Goal: Use online tool/utility: Utilize a website feature to perform a specific function

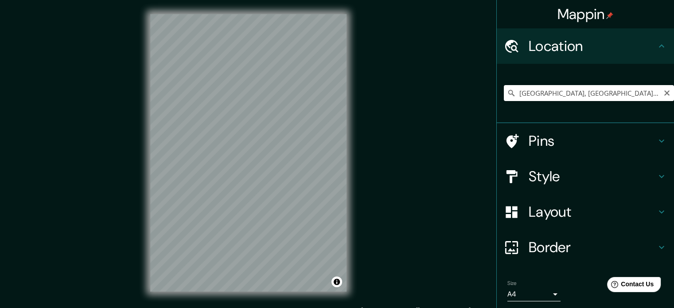
drag, startPoint x: 635, startPoint y: 94, endPoint x: 545, endPoint y: 98, distance: 89.6
click at [545, 98] on input "[GEOGRAPHIC_DATA], [GEOGRAPHIC_DATA], [GEOGRAPHIC_DATA]" at bounding box center [589, 93] width 170 height 16
type input "[GEOGRAPHIC_DATA], [GEOGRAPHIC_DATA], [GEOGRAPHIC_DATA]"
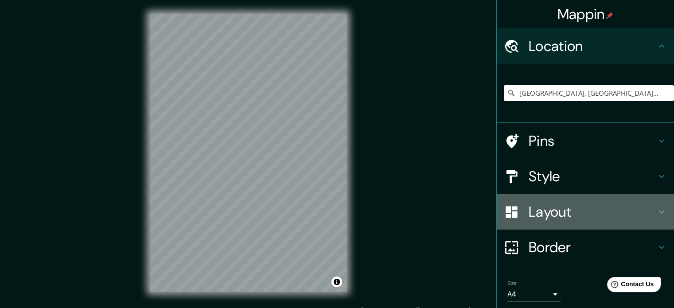
click at [535, 211] on h4 "Layout" at bounding box center [593, 212] width 128 height 18
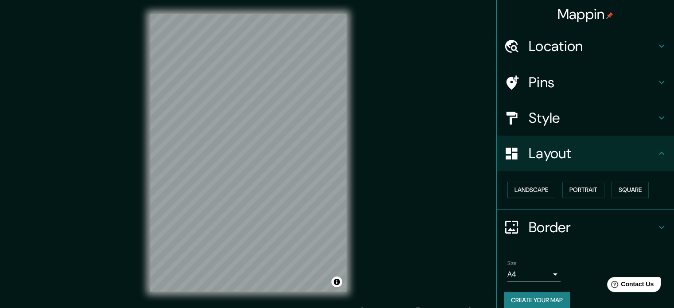
click at [545, 113] on h4 "Style" at bounding box center [593, 118] width 128 height 18
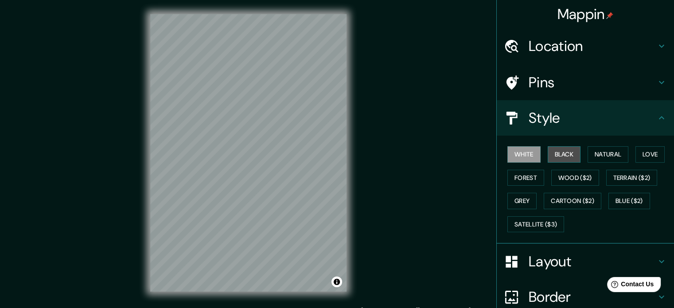
click at [568, 157] on button "Black" at bounding box center [564, 154] width 33 height 16
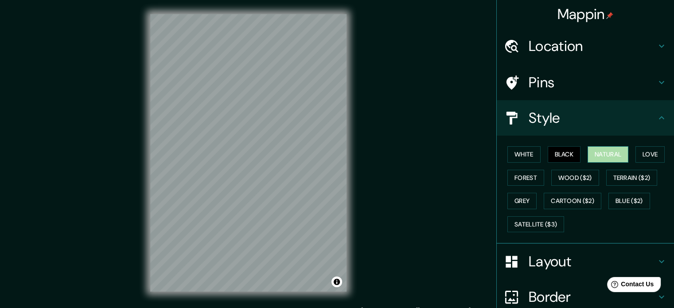
click at [591, 158] on button "Natural" at bounding box center [608, 154] width 41 height 16
click at [641, 157] on button "Love" at bounding box center [650, 154] width 29 height 16
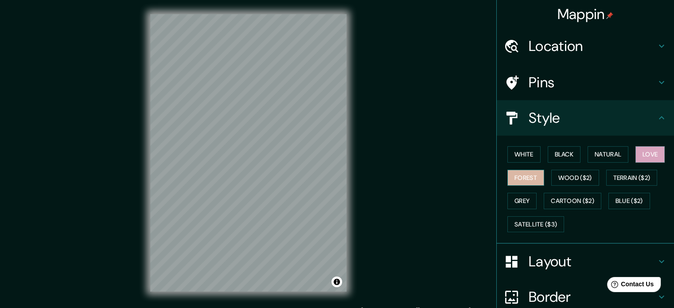
click at [516, 173] on button "Forest" at bounding box center [526, 178] width 37 height 16
click at [527, 195] on button "Grey" at bounding box center [522, 201] width 29 height 16
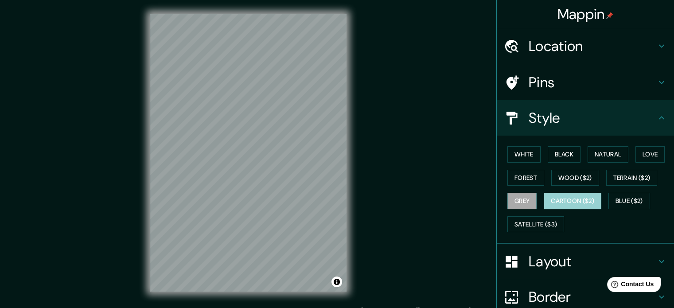
click at [576, 205] on button "Cartoon ($2)" at bounding box center [573, 201] width 58 height 16
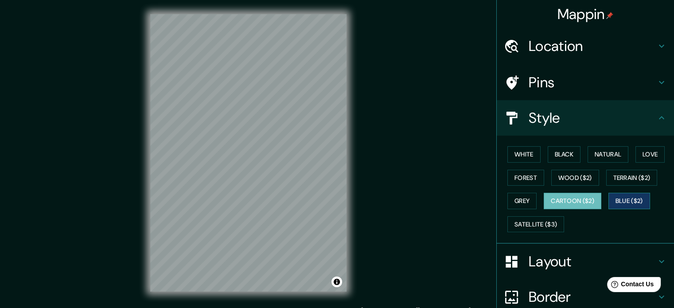
click at [628, 197] on button "Blue ($2)" at bounding box center [630, 201] width 42 height 16
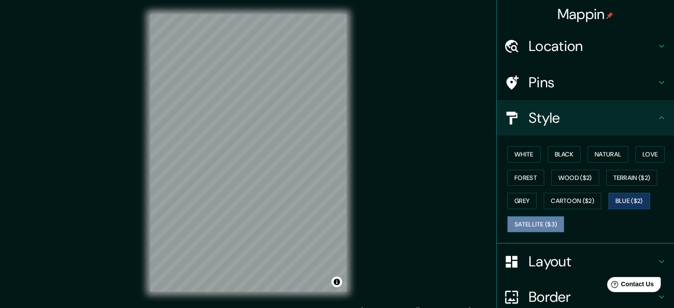
click at [550, 222] on button "Satellite ($3)" at bounding box center [536, 224] width 57 height 16
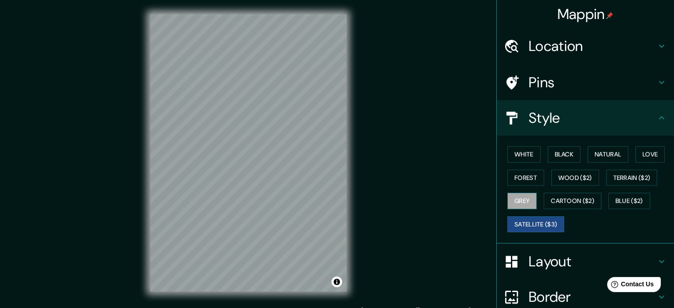
click at [520, 201] on button "Grey" at bounding box center [522, 201] width 29 height 16
click at [520, 157] on button "White" at bounding box center [524, 154] width 33 height 16
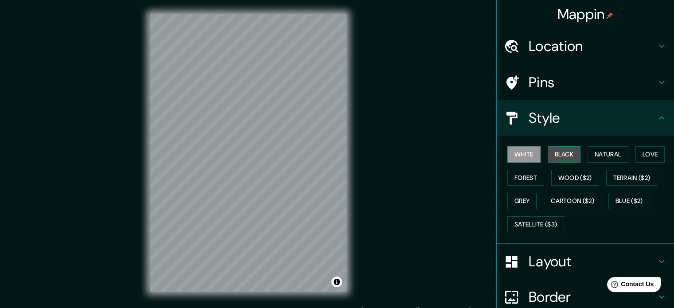
click at [563, 155] on button "Black" at bounding box center [564, 154] width 33 height 16
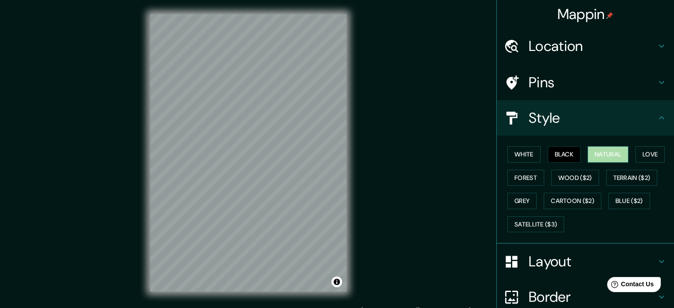
click at [597, 155] on button "Natural" at bounding box center [608, 154] width 41 height 16
click at [640, 156] on button "Love" at bounding box center [650, 154] width 29 height 16
